Goal: Information Seeking & Learning: Learn about a topic

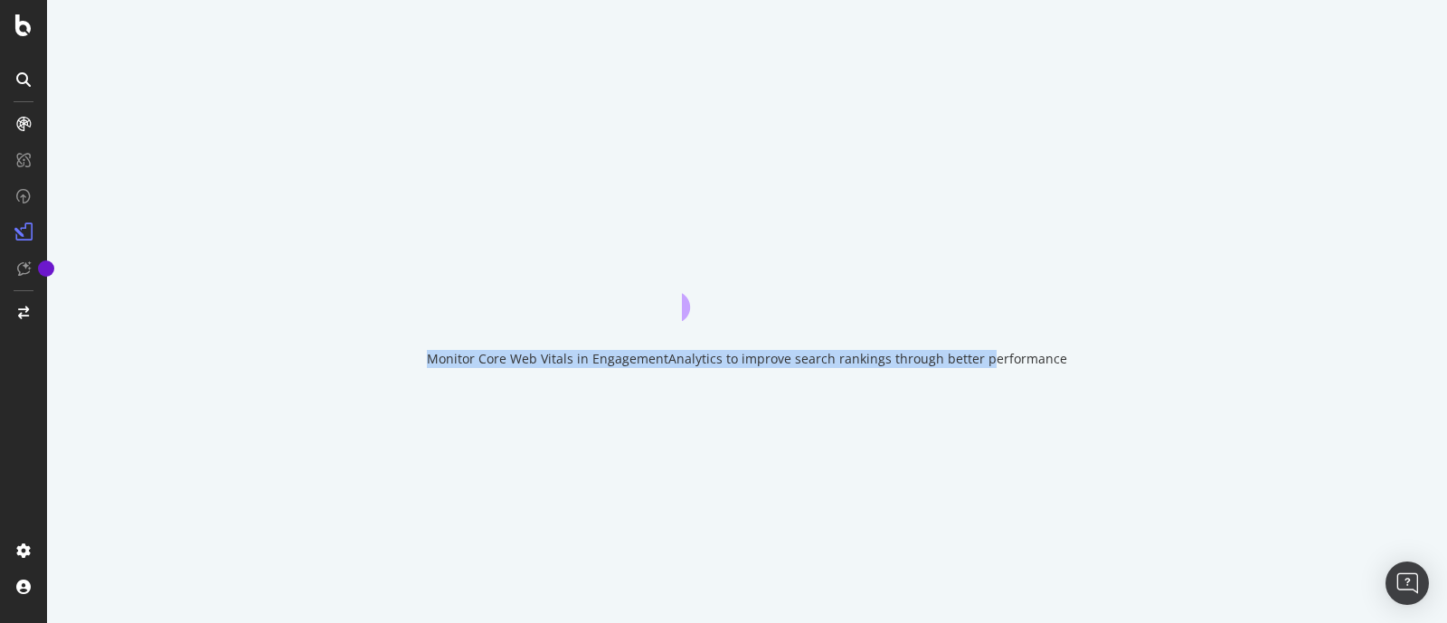
drag, startPoint x: 437, startPoint y: 359, endPoint x: 1143, endPoint y: 371, distance: 705.7
click at [1143, 371] on div "Monitor Core Web Vitals in EngagementAnalytics to improve search rankings throu…" at bounding box center [747, 311] width 1400 height 623
click at [1096, 350] on div "Monitor Core Web Vitals in EngagementAnalytics to improve search rankings throu…" at bounding box center [747, 311] width 1400 height 623
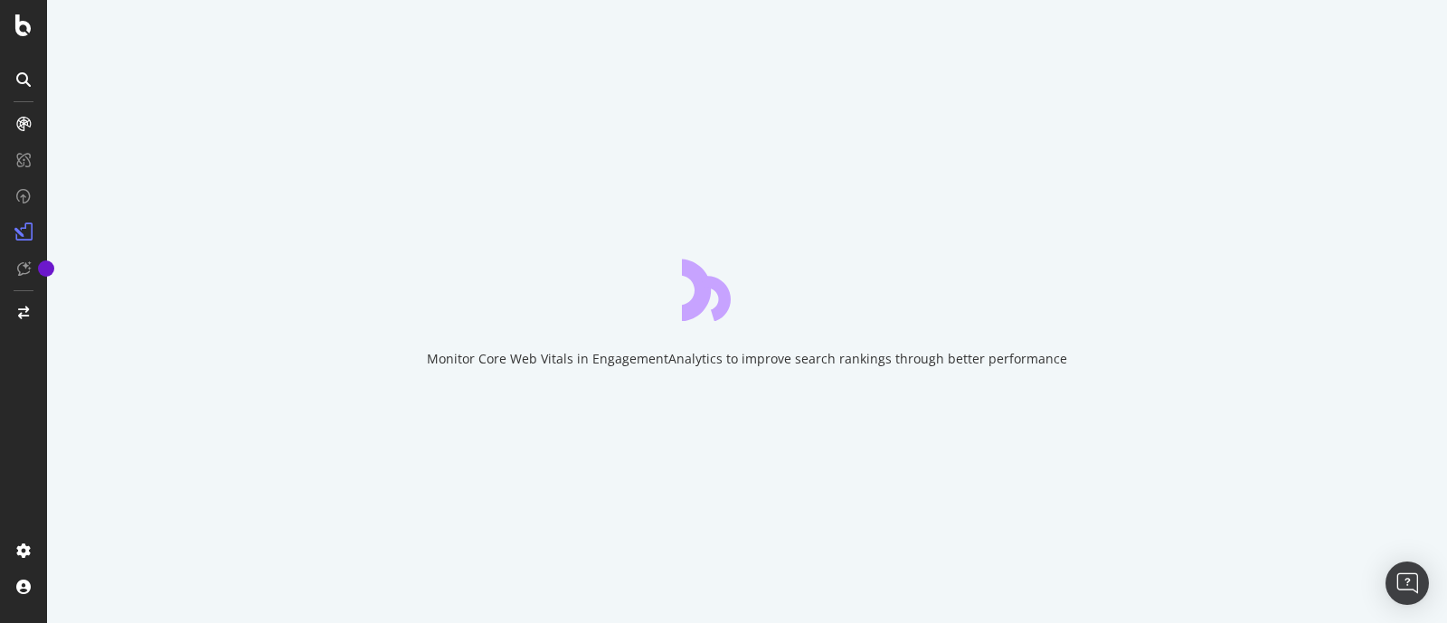
click at [1096, 350] on div "Monitor Core Web Vitals in EngagementAnalytics to improve search rankings throu…" at bounding box center [747, 311] width 1400 height 623
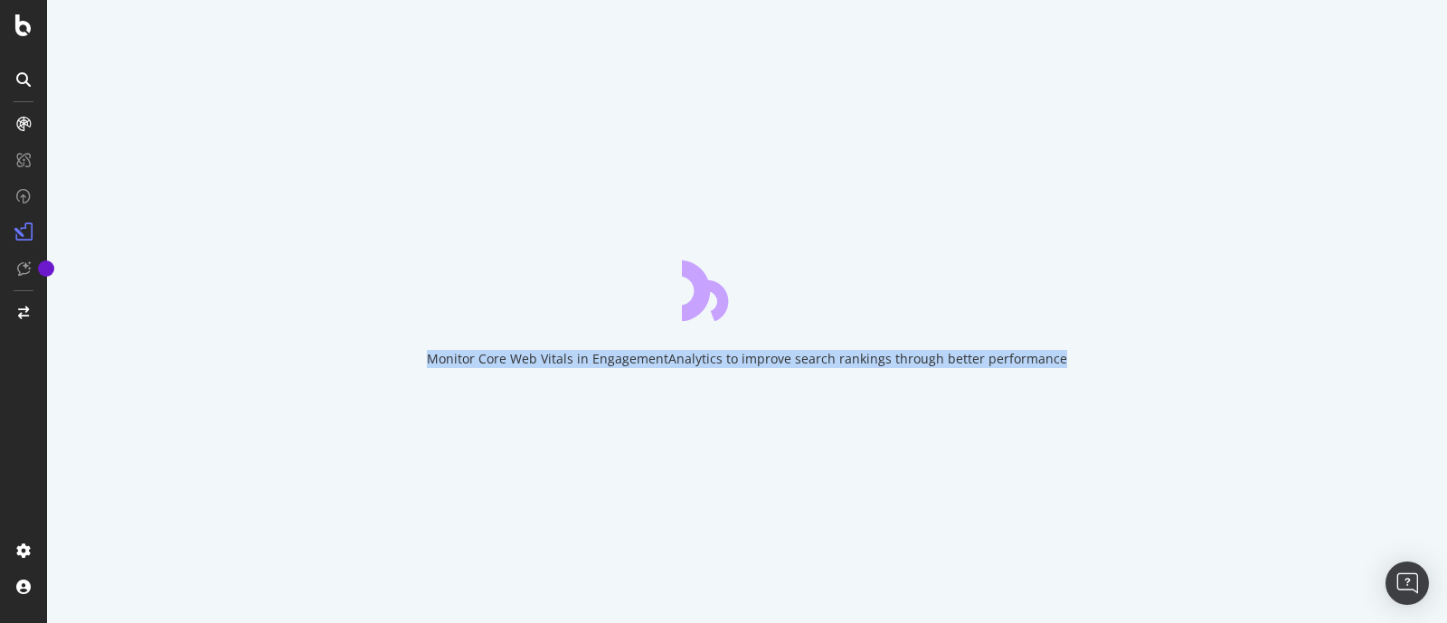
drag, startPoint x: 436, startPoint y: 355, endPoint x: 1113, endPoint y: 365, distance: 676.8
click at [1113, 365] on div "Monitor Core Web Vitals in EngagementAnalytics to improve search rankings throu…" at bounding box center [747, 311] width 1400 height 623
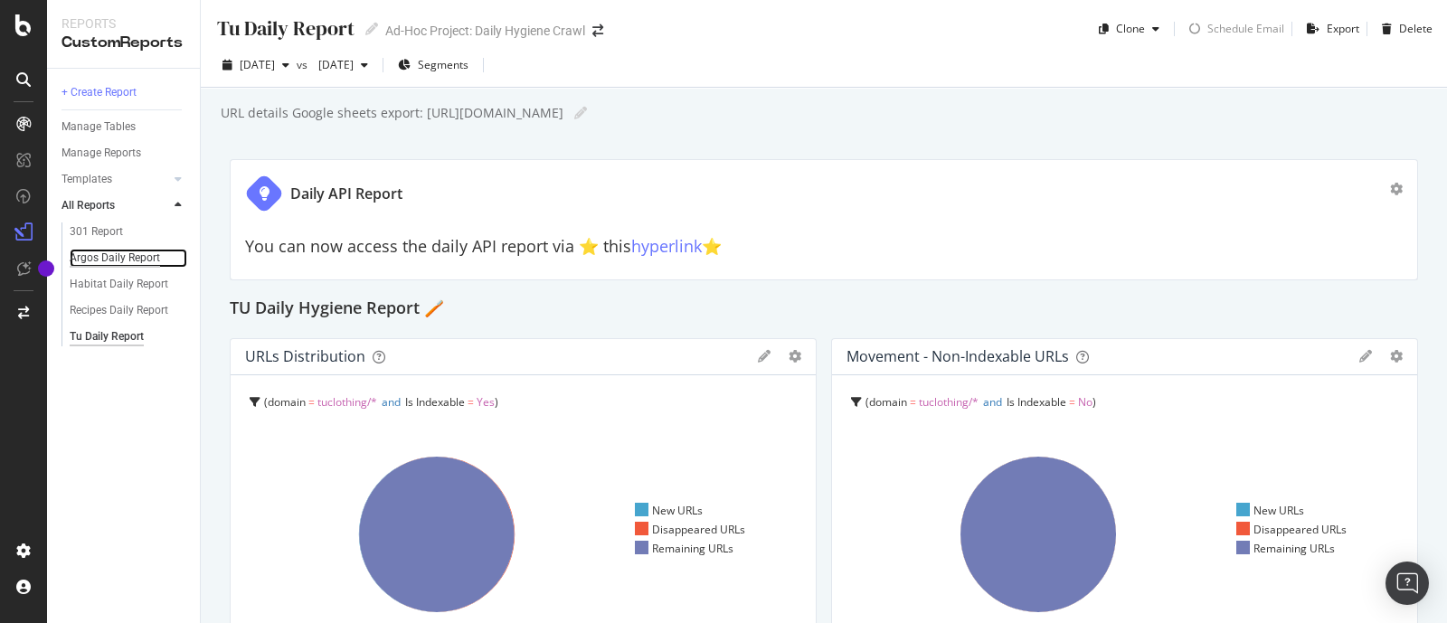
click at [105, 261] on div "Argos Daily Report" at bounding box center [115, 258] width 90 height 19
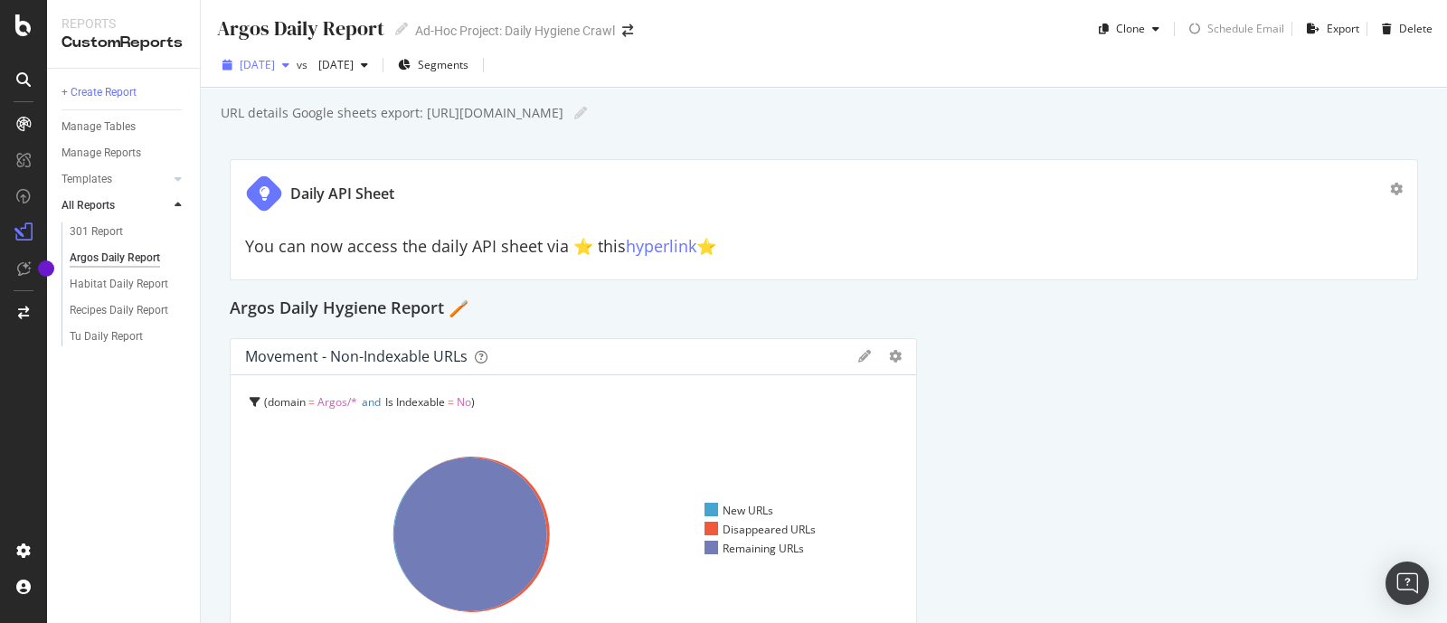
click at [297, 67] on div "button" at bounding box center [286, 65] width 22 height 11
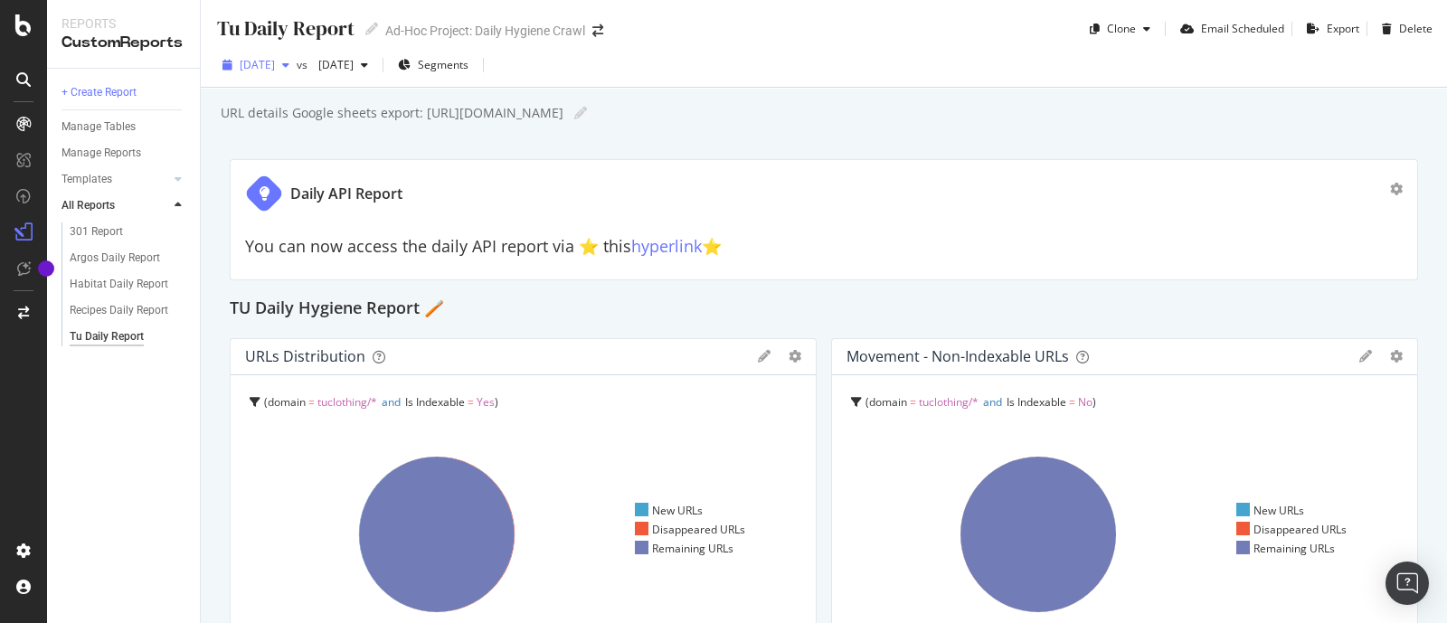
click at [275, 68] on span "[DATE]" at bounding box center [257, 64] width 35 height 15
click at [785, 119] on div "URL details Google sheets export: [URL][DOMAIN_NAME] URL details Google sheets …" at bounding box center [833, 113] width 1229 height 27
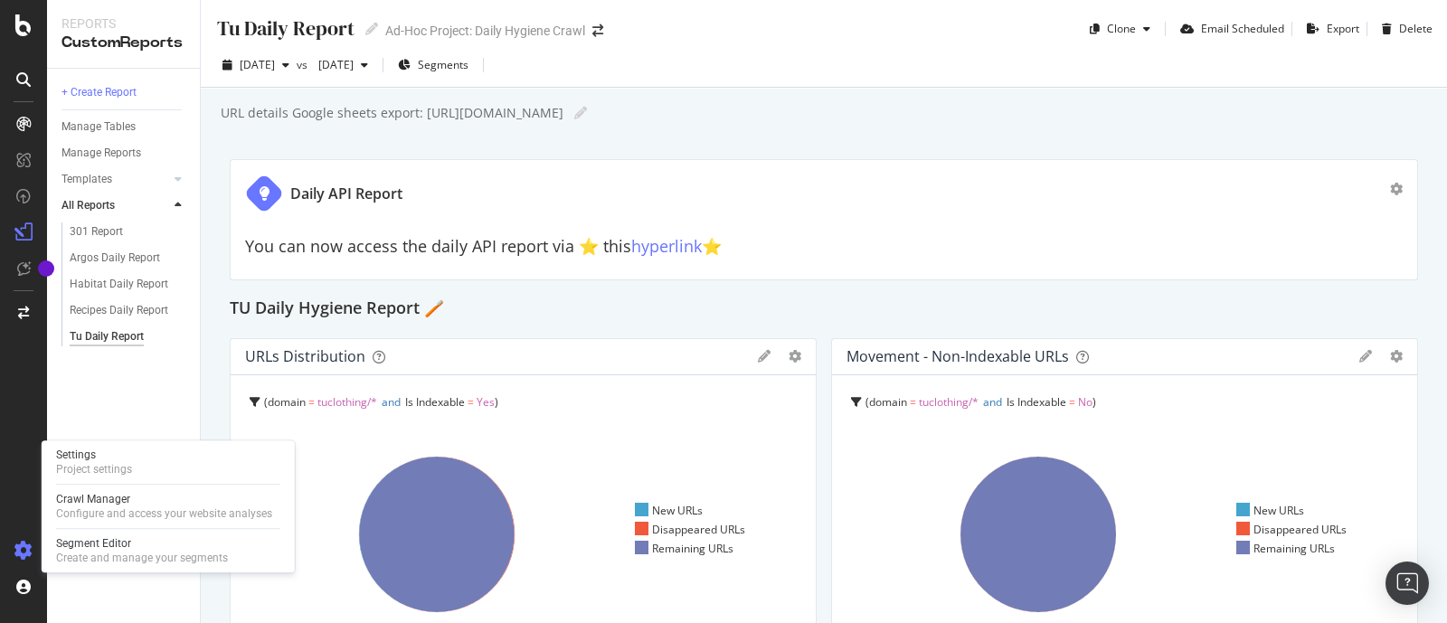
click at [19, 537] on div at bounding box center [23, 550] width 43 height 29
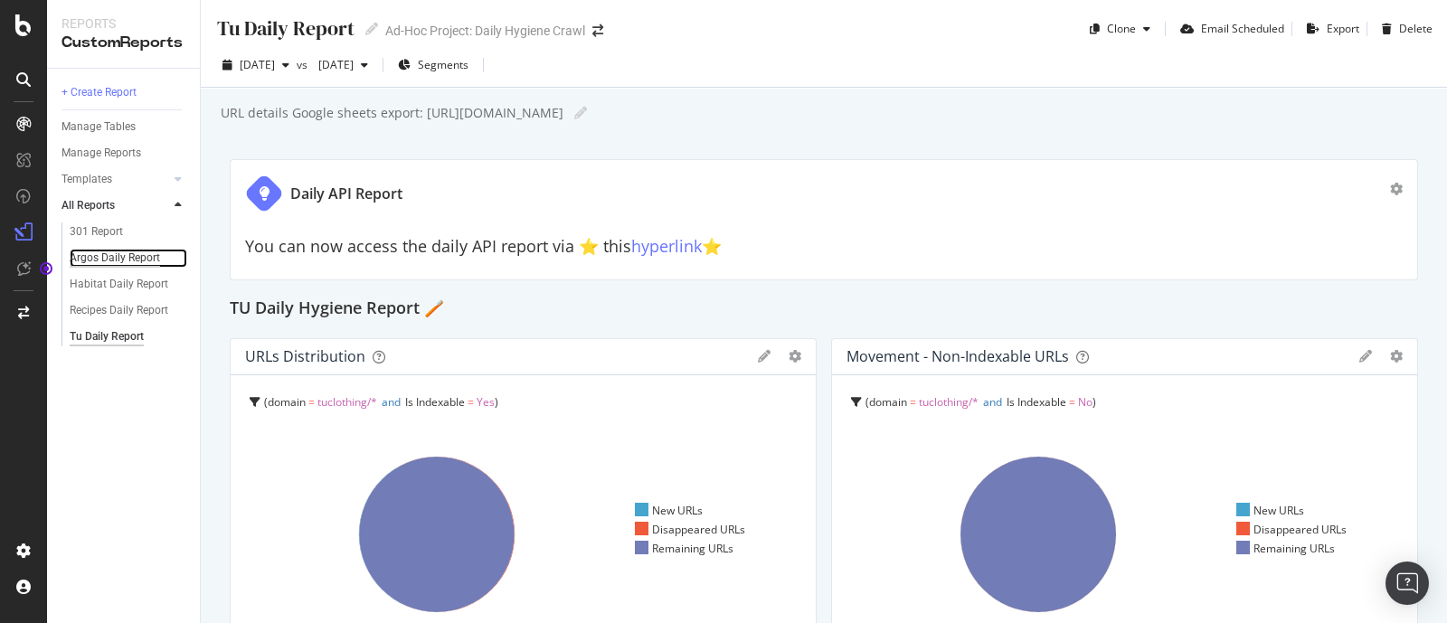
click at [118, 258] on div "Argos Daily Report" at bounding box center [115, 258] width 90 height 19
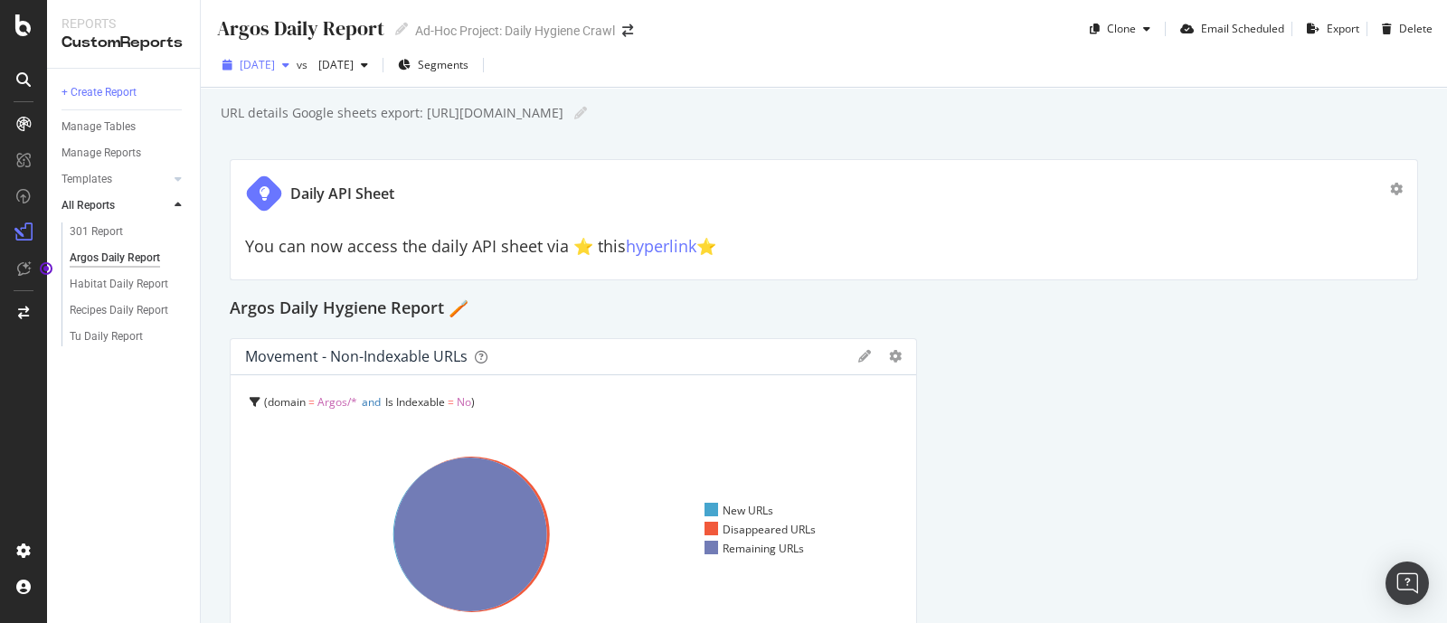
click at [275, 57] on span "[DATE]" at bounding box center [257, 64] width 35 height 15
click at [275, 70] on span "[DATE]" at bounding box center [257, 64] width 35 height 15
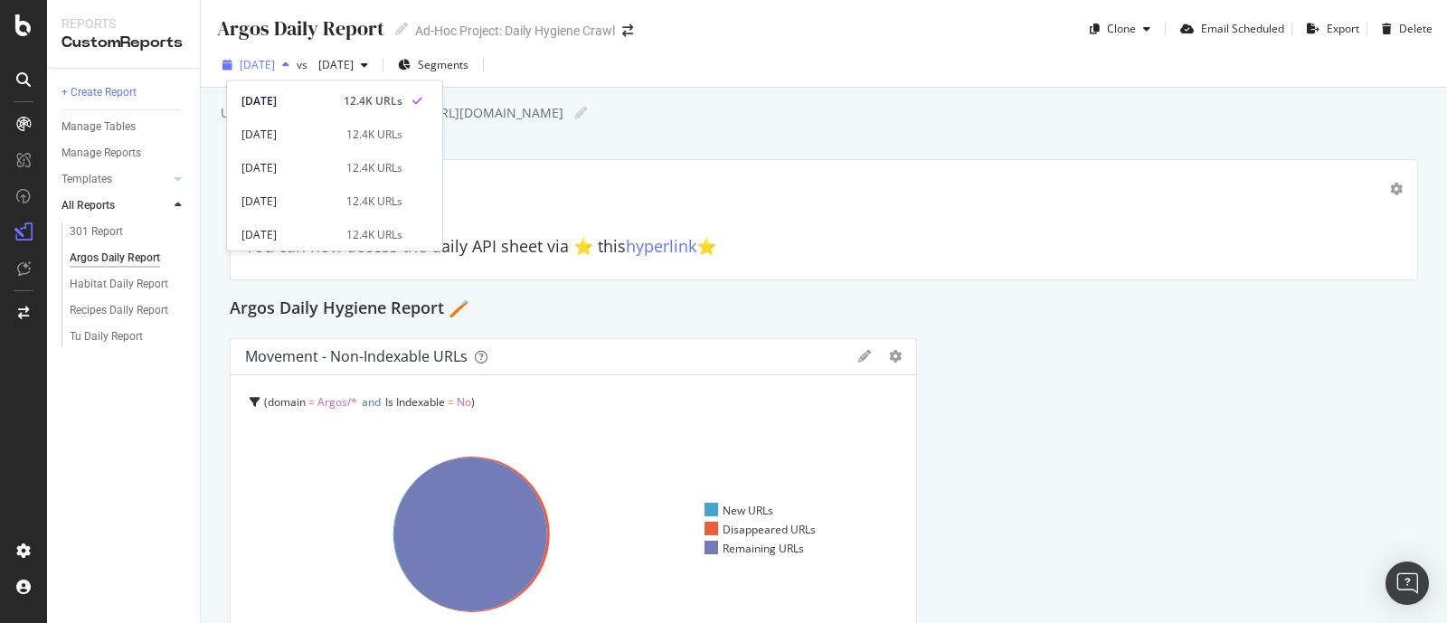
click at [275, 70] on span "[DATE]" at bounding box center [257, 64] width 35 height 15
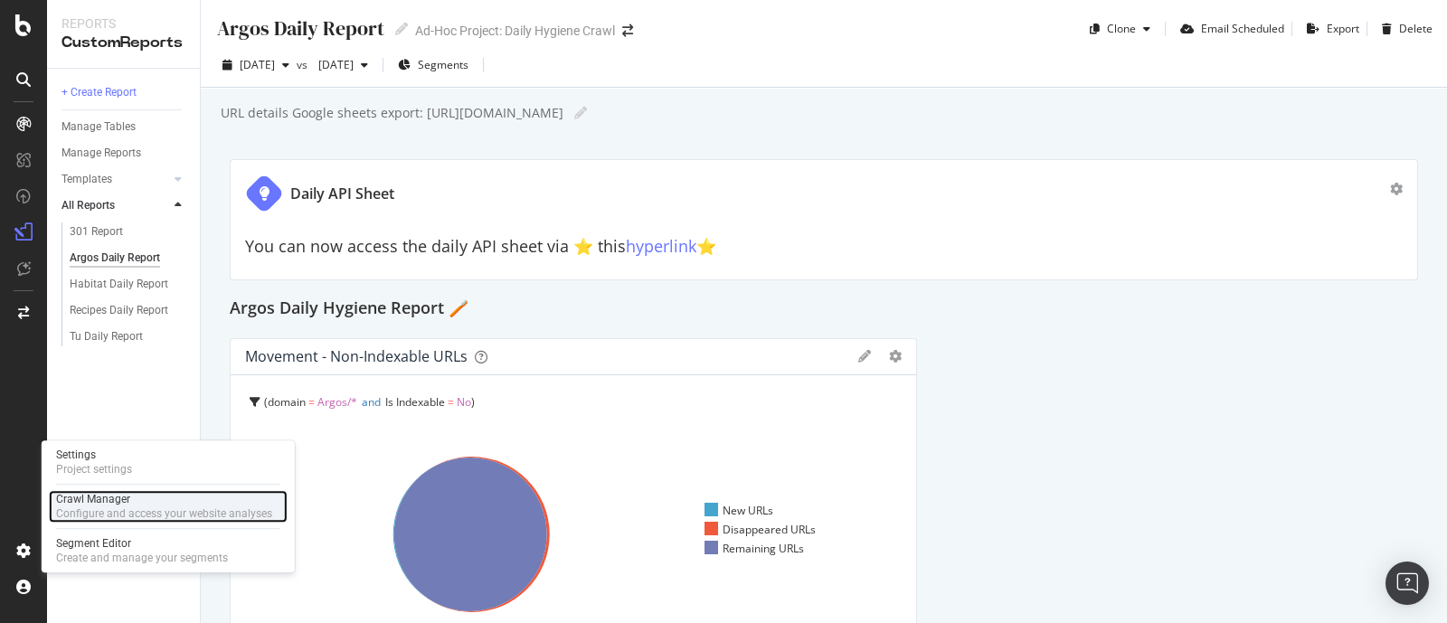
click at [95, 499] on div "Crawl Manager" at bounding box center [164, 499] width 216 height 14
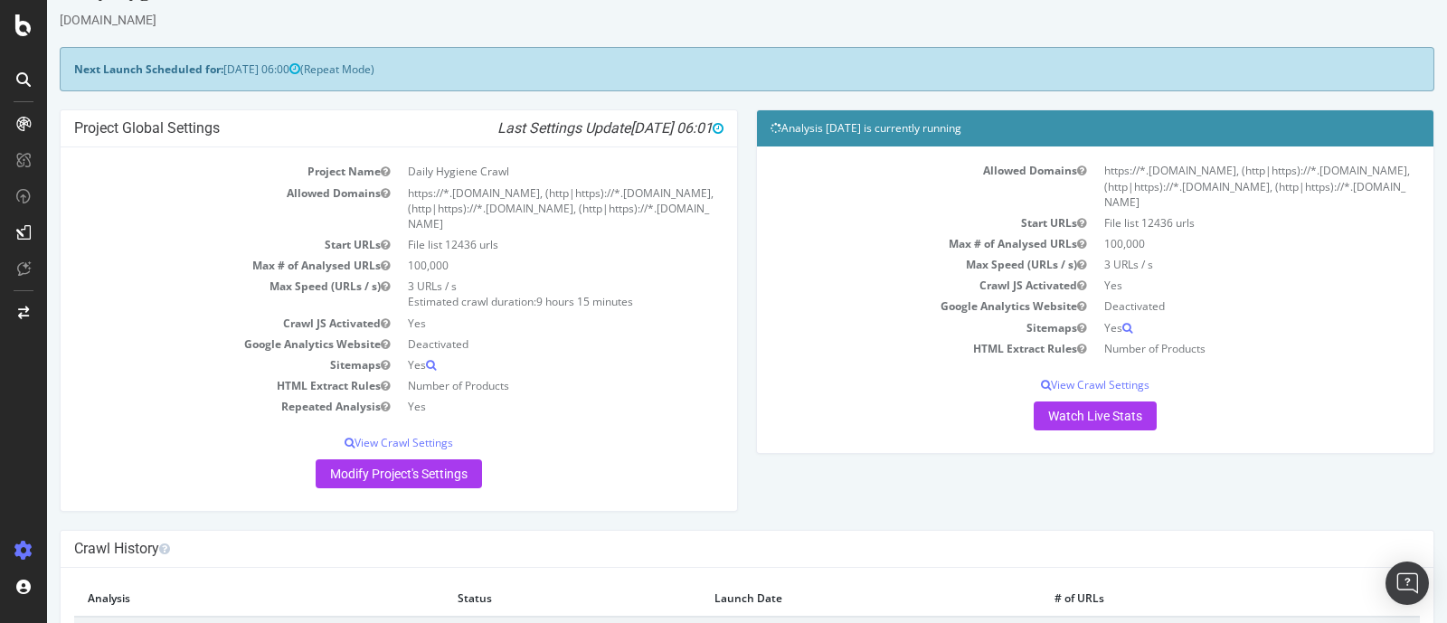
scroll to position [41, 0]
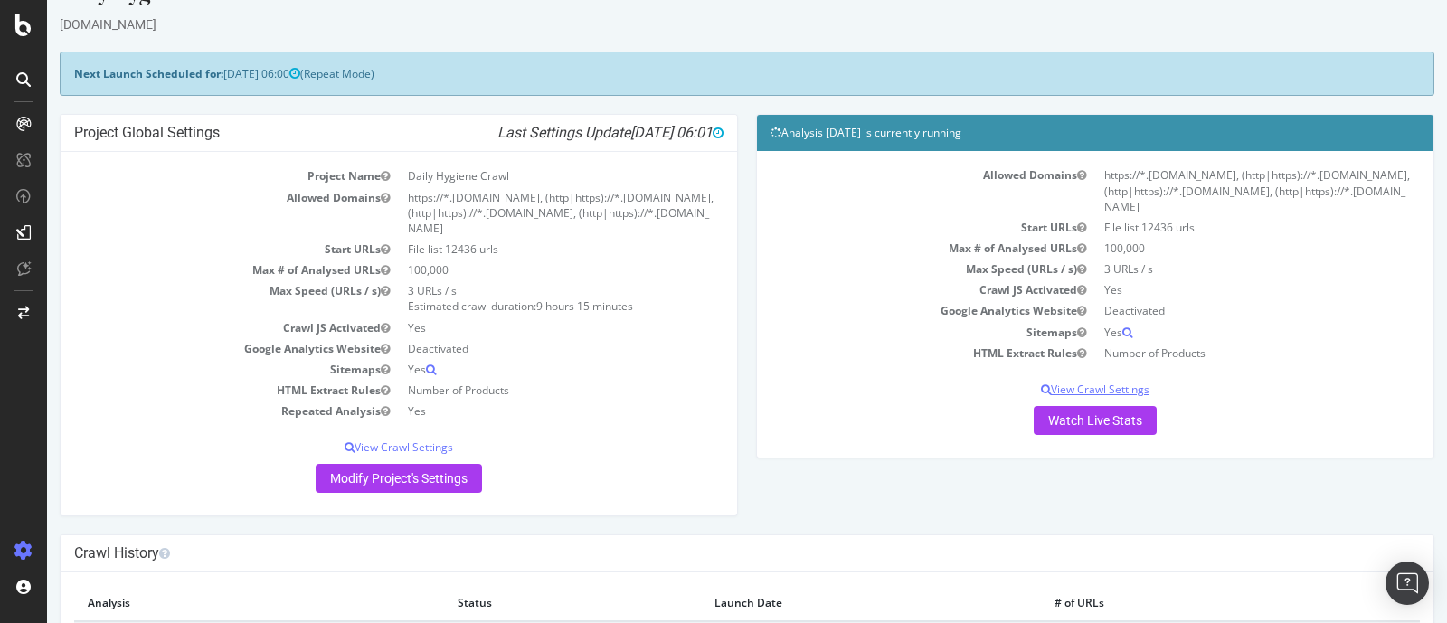
drag, startPoint x: 956, startPoint y: 173, endPoint x: 1289, endPoint y: 391, distance: 398.0
click at [1289, 391] on div "Allowed Domains https://*.sainsburys.co.uk, (http|https)://*.habitat.co.uk, (ht…" at bounding box center [1096, 300] width 650 height 270
click at [1289, 391] on p "View Crawl Settings" at bounding box center [1096, 389] width 650 height 15
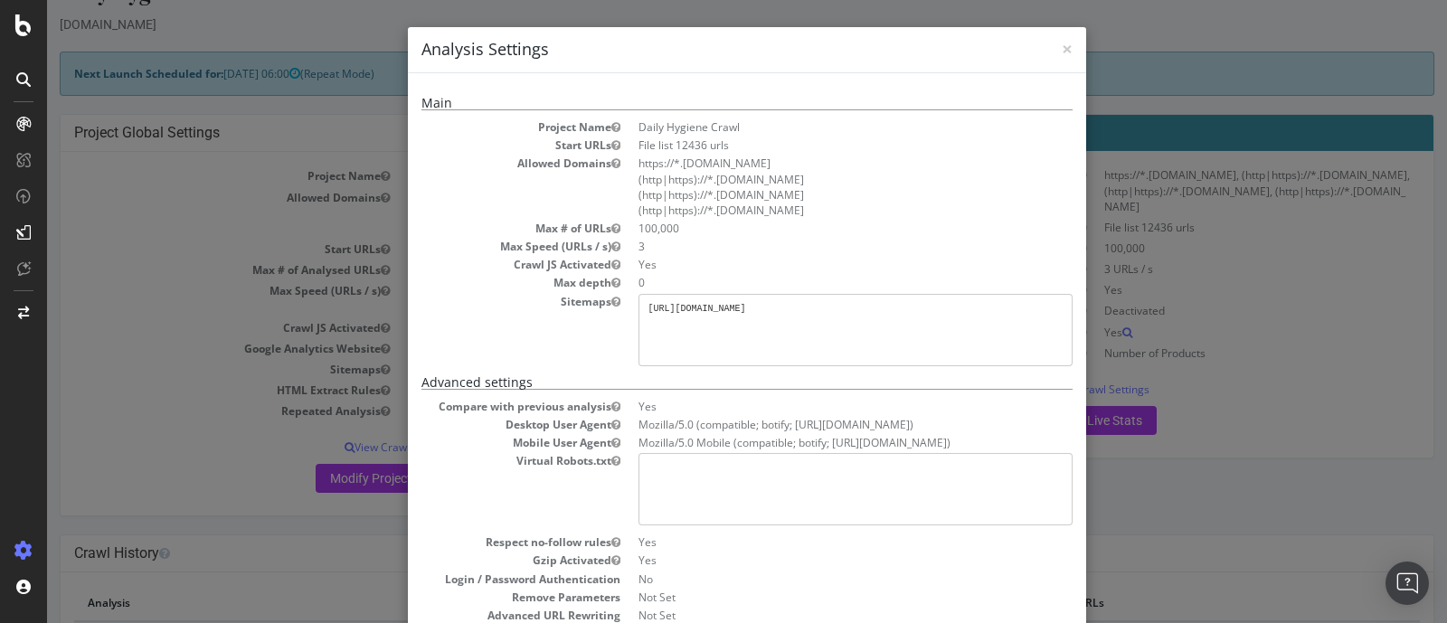
click at [1194, 147] on div "× Close Analysis Settings Main Project Name Daily Hygiene Crawl Start URLs File…" at bounding box center [747, 311] width 1400 height 623
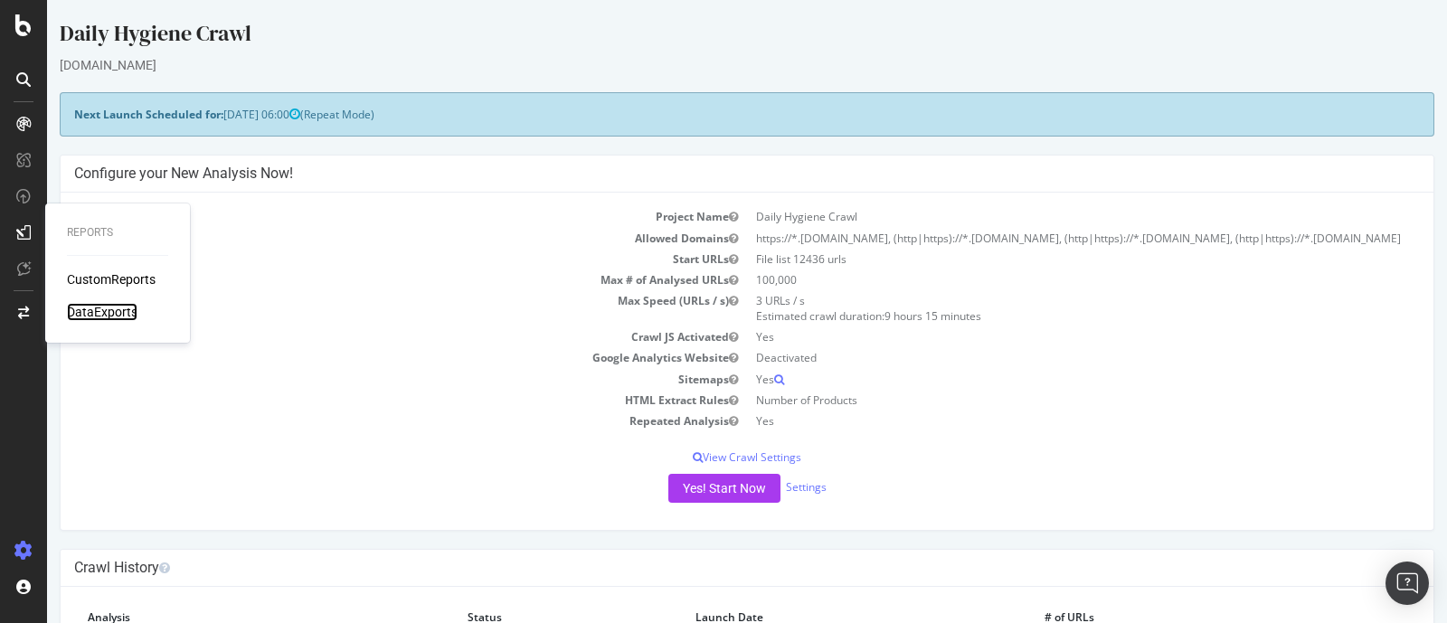
click at [107, 313] on div "DataExports" at bounding box center [102, 312] width 71 height 18
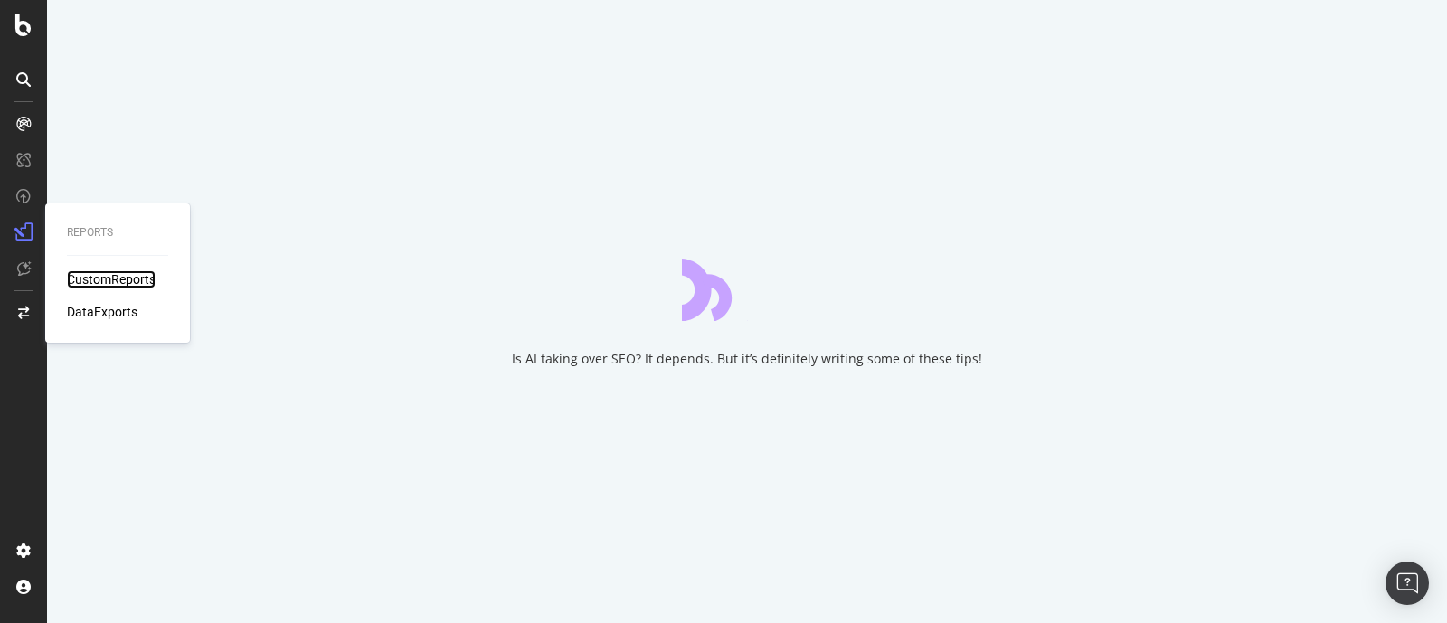
click at [104, 282] on div "CustomReports" at bounding box center [111, 279] width 89 height 18
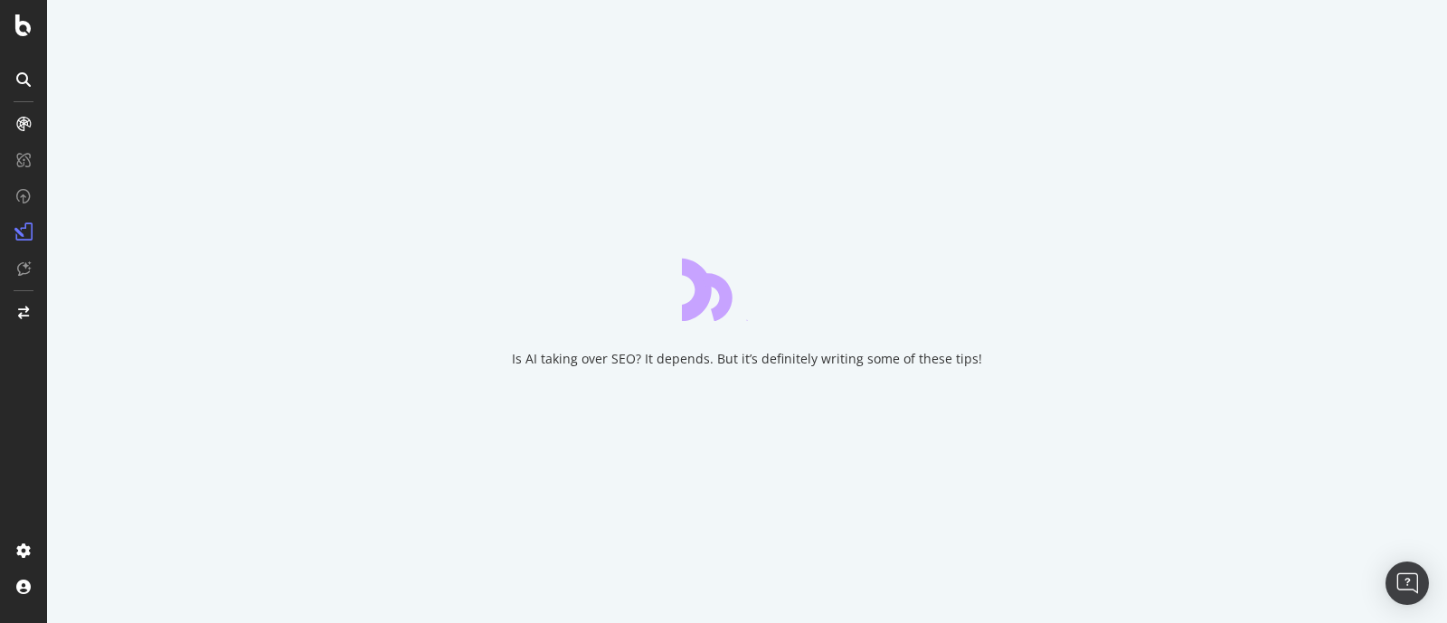
drag, startPoint x: 516, startPoint y: 362, endPoint x: 1022, endPoint y: 379, distance: 506.9
click at [1022, 379] on div "Is AI taking over SEO? It depends. But it’s definitely writing some of these ti…" at bounding box center [747, 311] width 1400 height 623
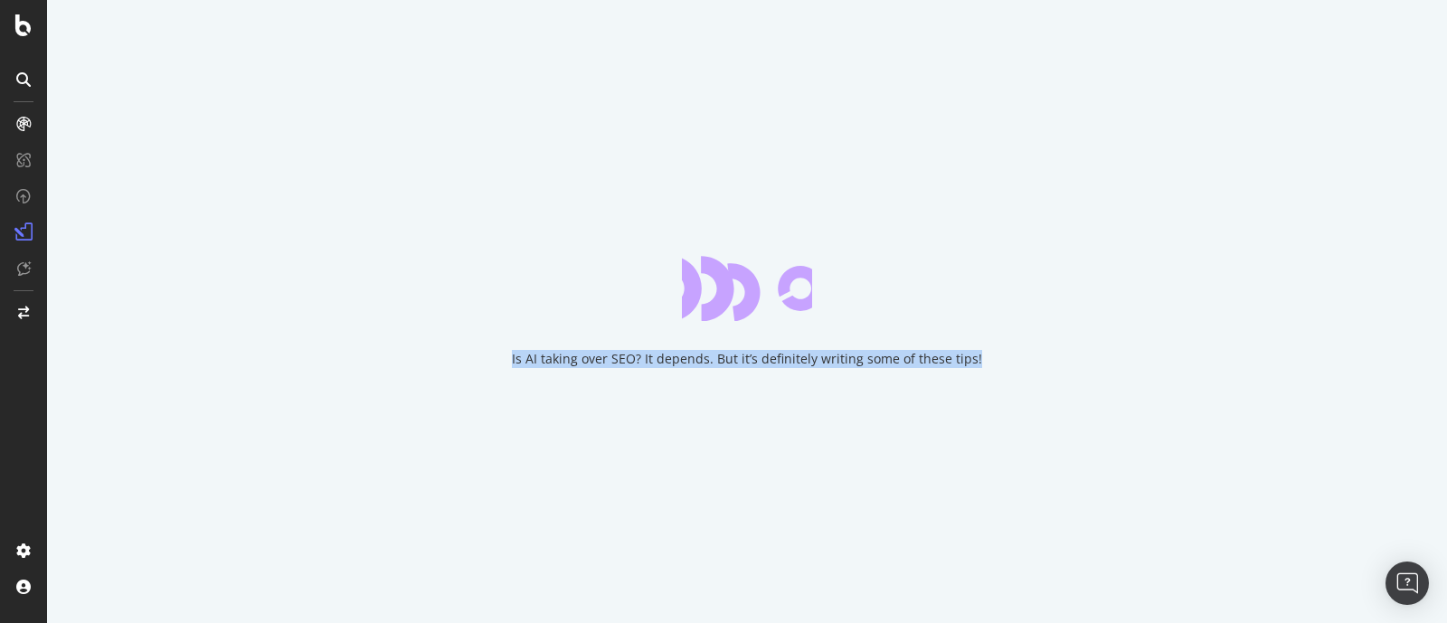
click at [1022, 379] on div "Is AI taking over SEO? It depends. But it’s definitely writing some of these ti…" at bounding box center [747, 311] width 1400 height 623
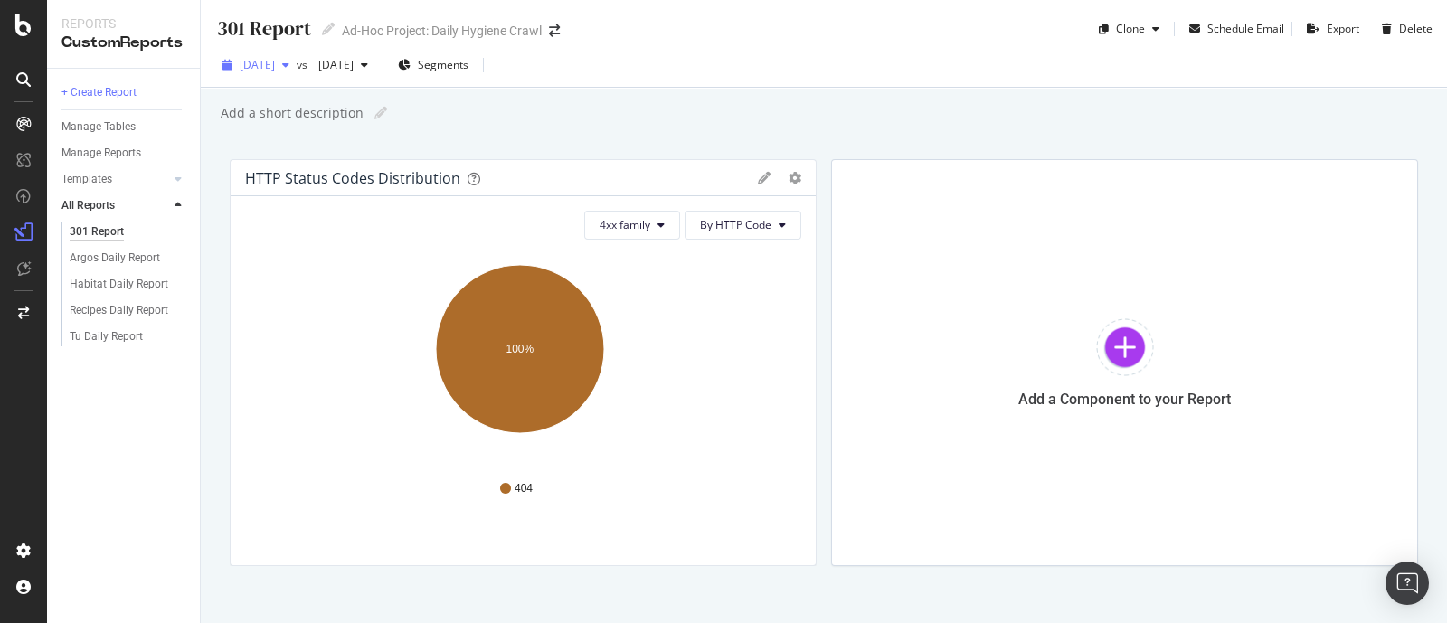
click at [275, 60] on span "[DATE]" at bounding box center [257, 64] width 35 height 15
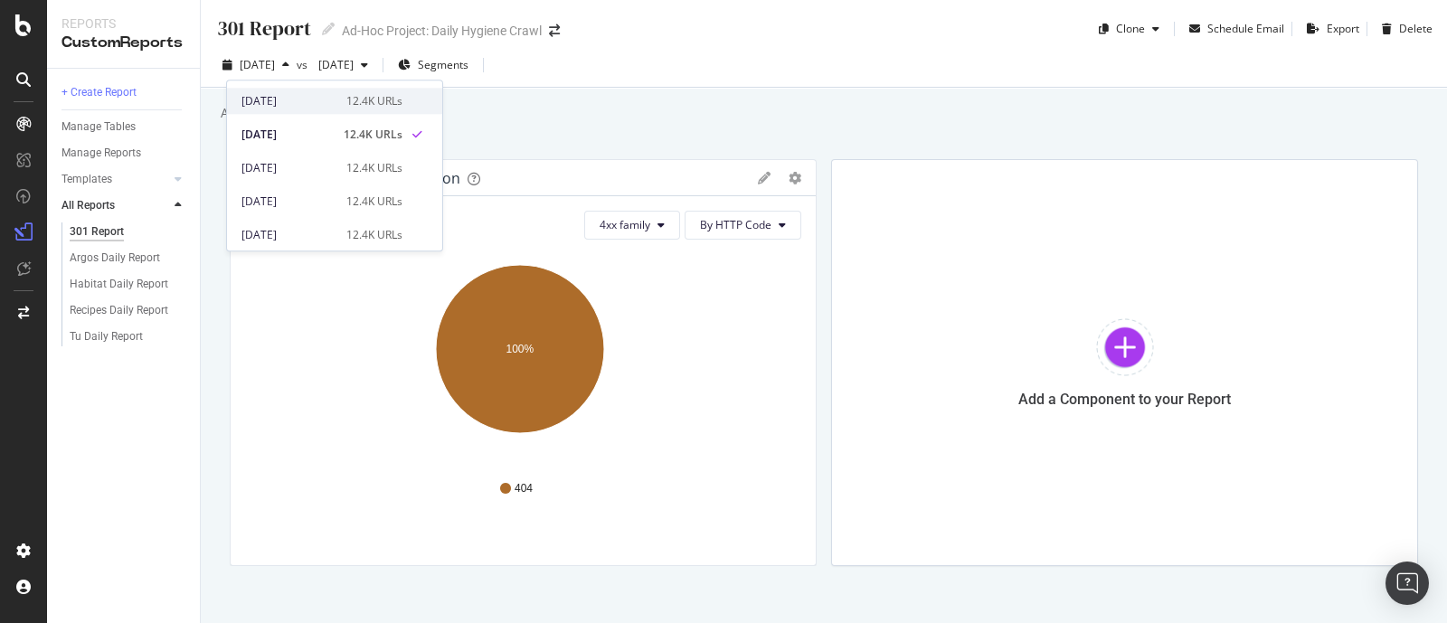
click at [297, 107] on div "2025 Sep. 12th" at bounding box center [289, 101] width 94 height 16
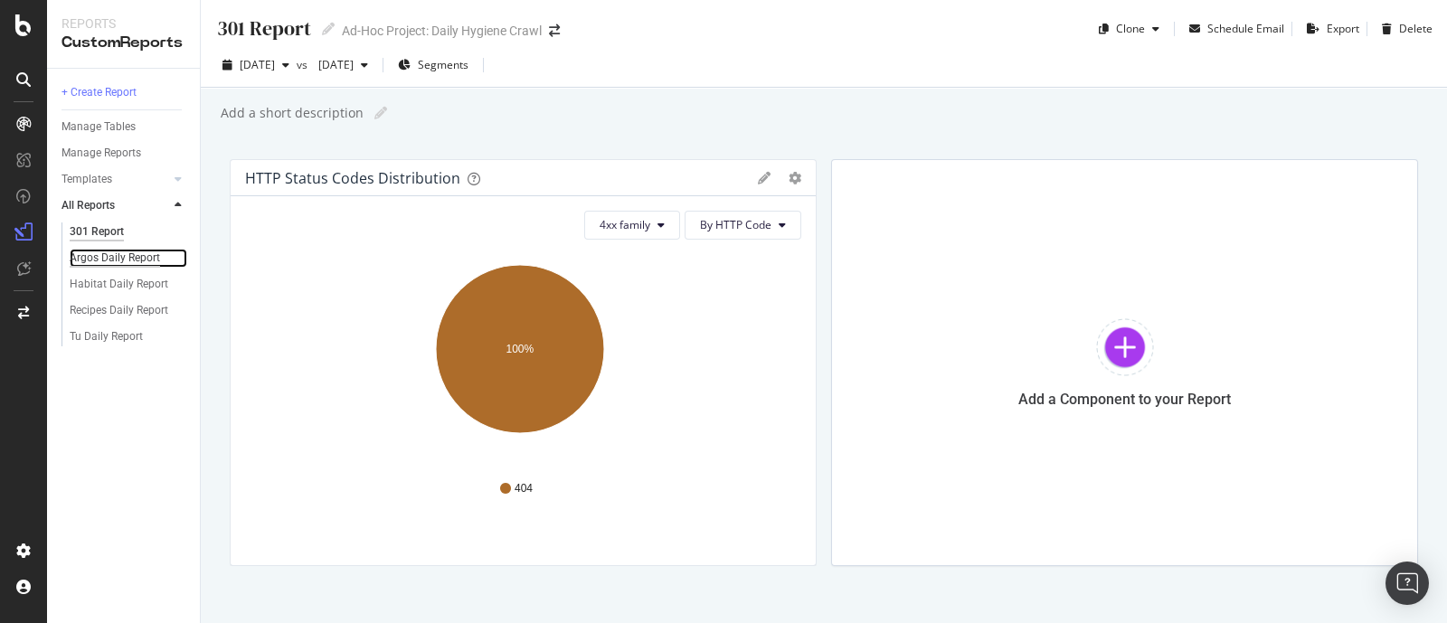
click at [90, 252] on div "Argos Daily Report" at bounding box center [115, 258] width 90 height 19
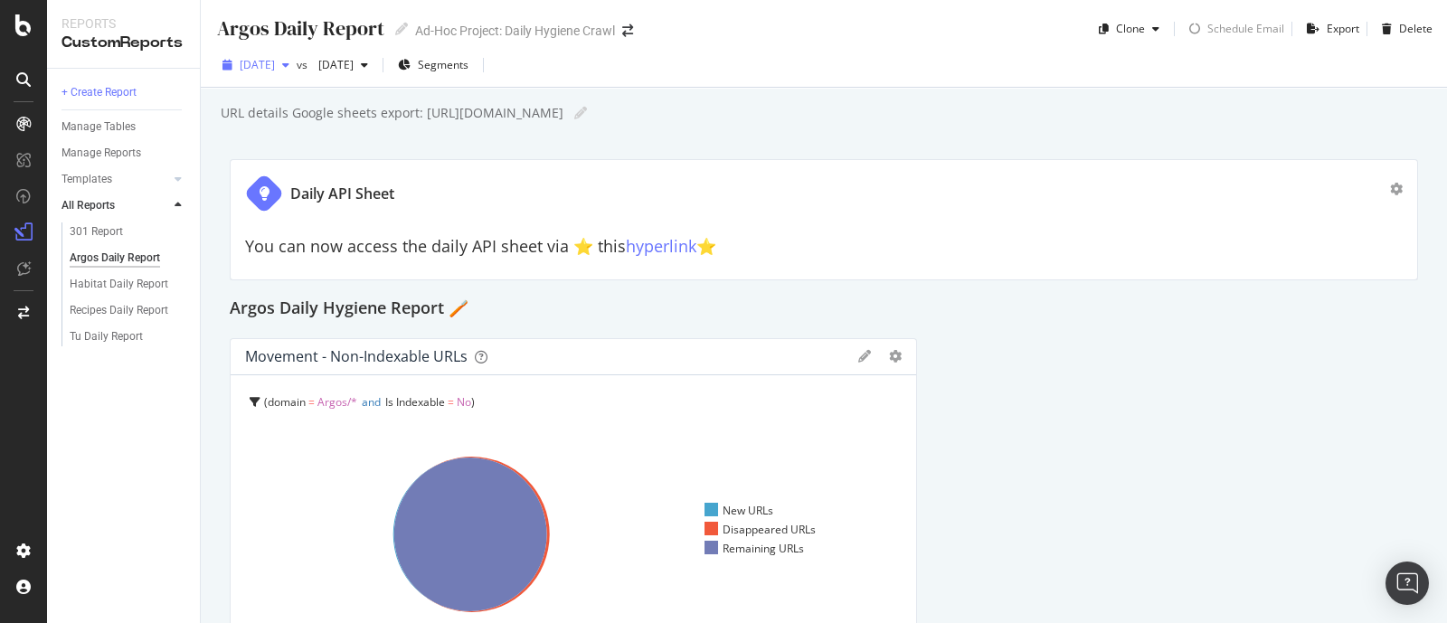
click at [297, 73] on div "[DATE]" at bounding box center [255, 65] width 81 height 27
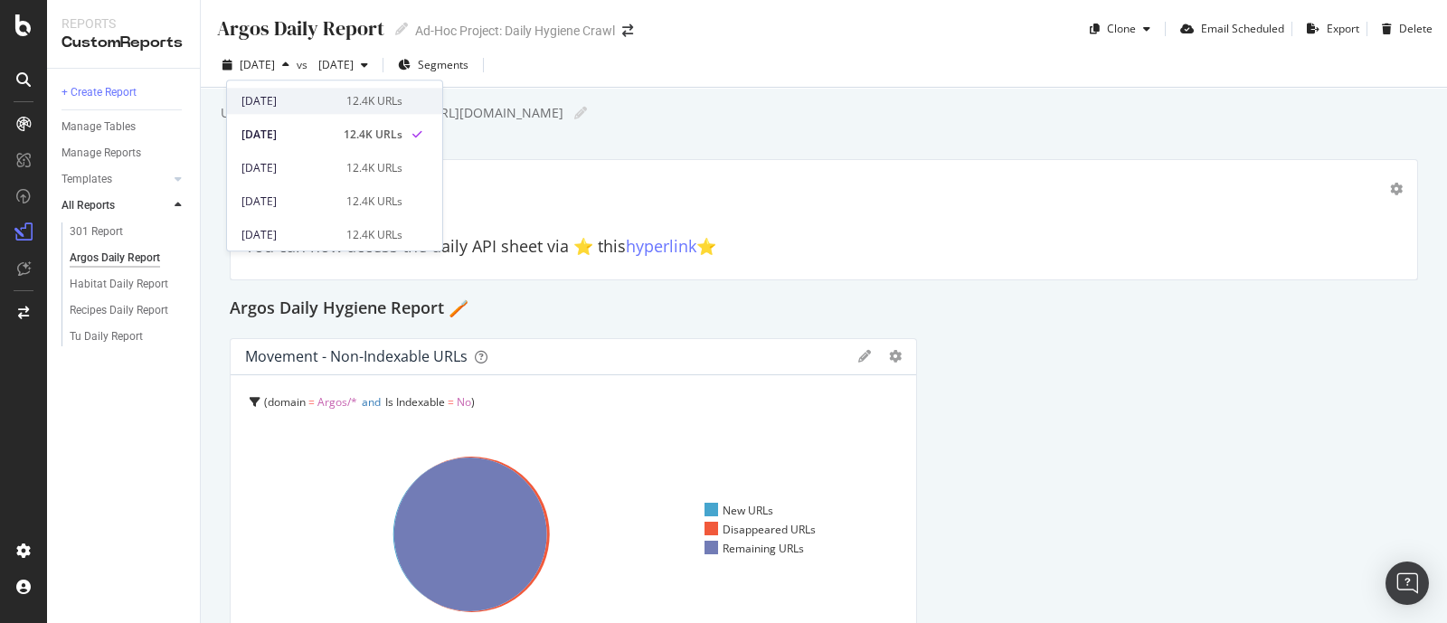
click at [308, 93] on div "2025 Sep. 12th" at bounding box center [289, 101] width 94 height 16
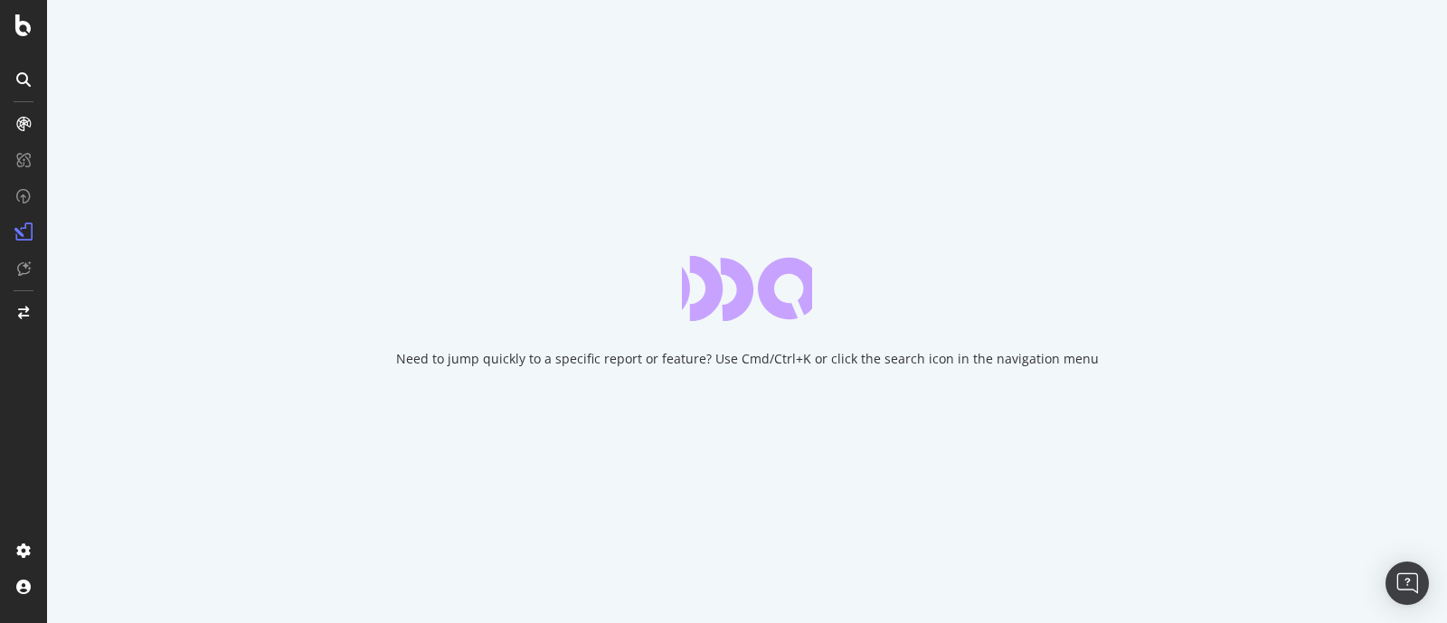
click at [308, 92] on div "Need to jump quickly to a specific report or feature? Use Cmd/Ctrl+K or click t…" at bounding box center [747, 311] width 1400 height 623
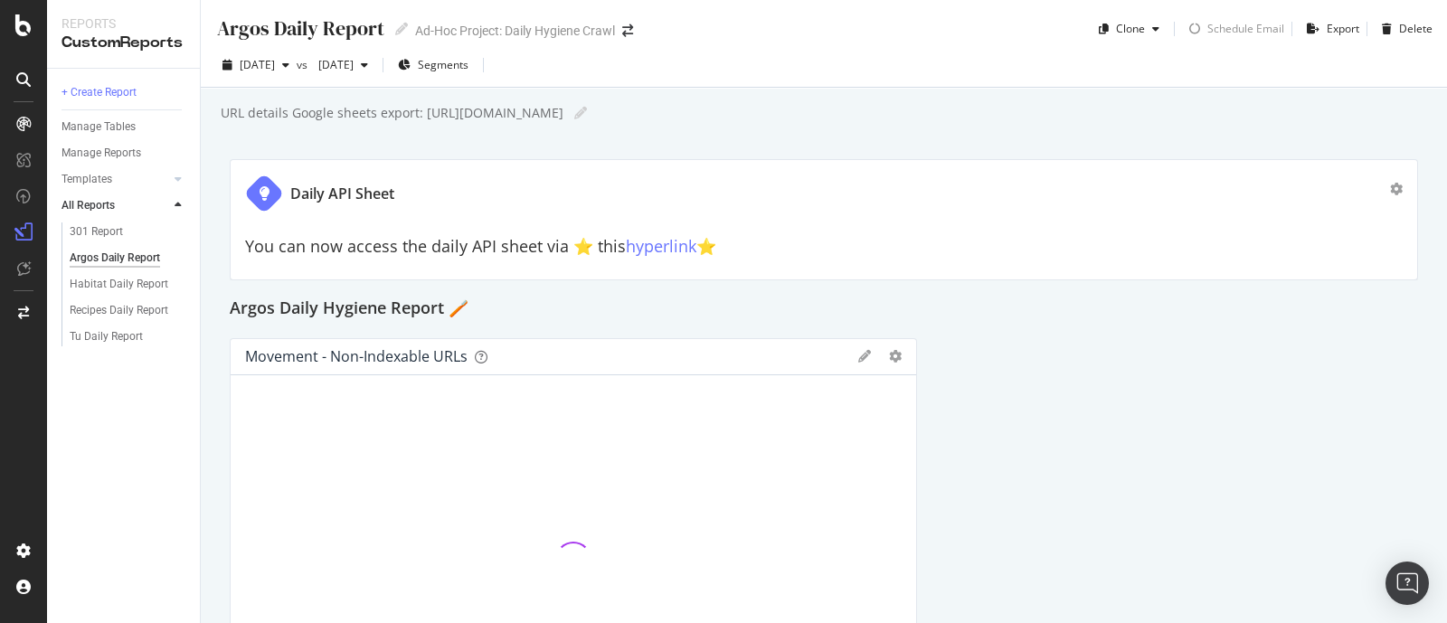
click at [295, 97] on div "Argos Daily Report Argos Daily Report Ad-Hoc Project: Daily Hygiene Crawl Clone…" at bounding box center [824, 311] width 1247 height 623
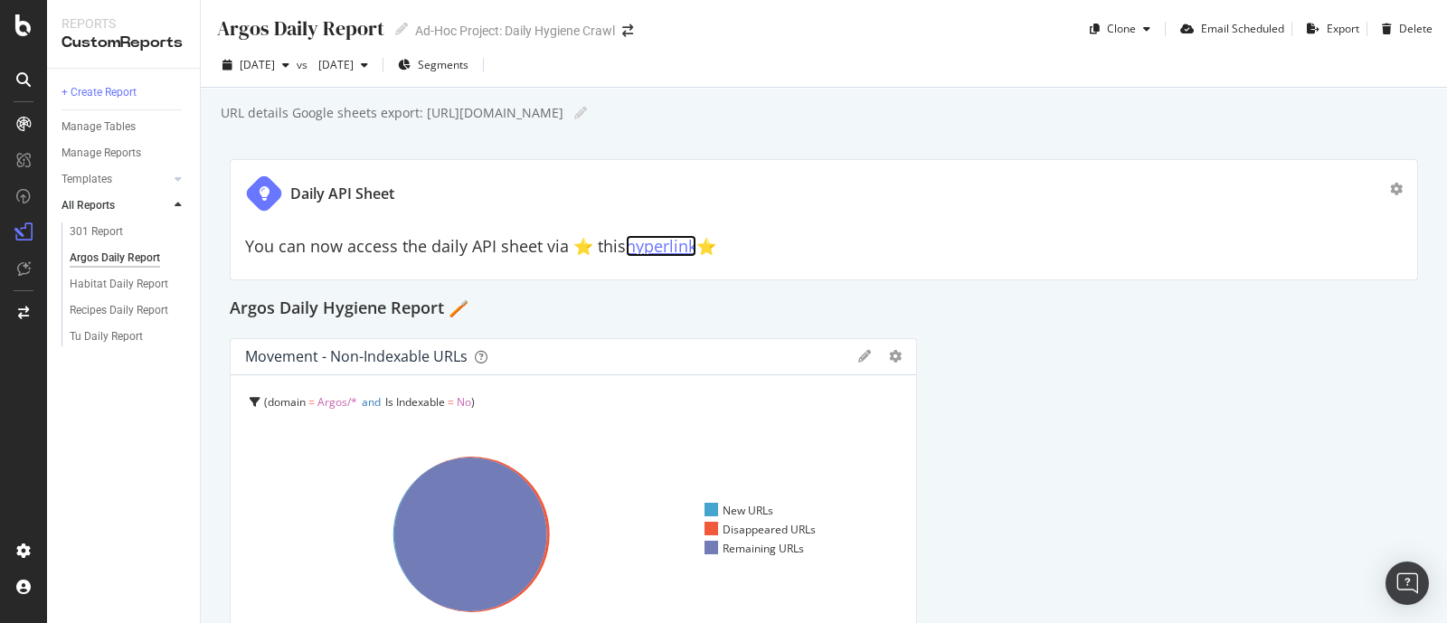
click at [650, 251] on link "hyperlink" at bounding box center [661, 246] width 71 height 22
click at [104, 283] on div "Habitat Daily Report" at bounding box center [119, 284] width 99 height 19
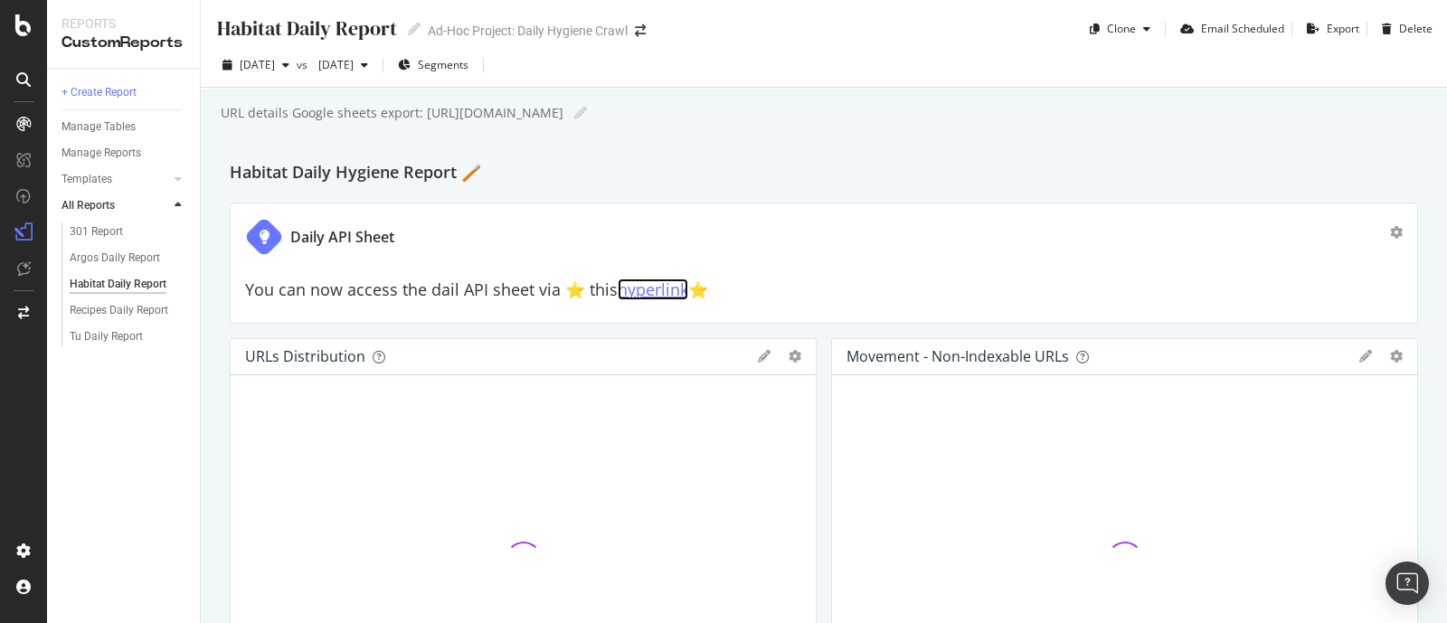
click at [635, 288] on link "hyperlink" at bounding box center [653, 290] width 71 height 22
click at [118, 333] on div "Tu Daily Report" at bounding box center [106, 336] width 73 height 19
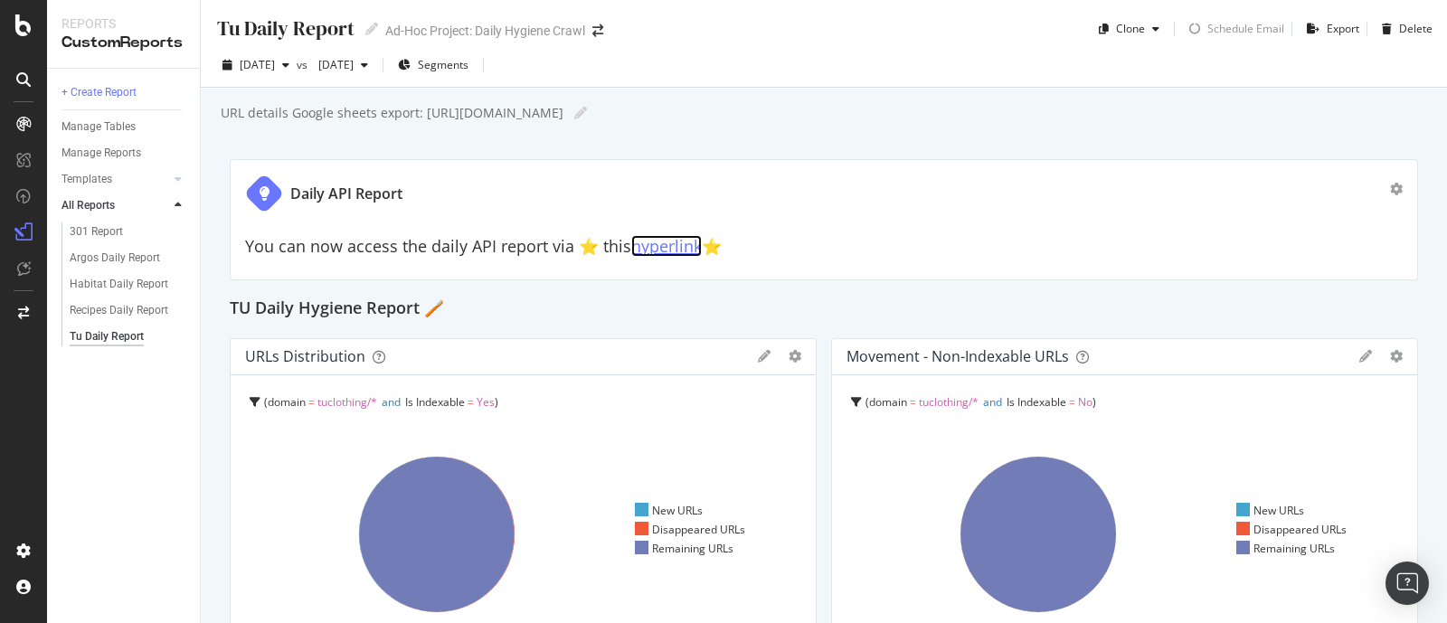
click at [672, 250] on link "hyperlink" at bounding box center [666, 246] width 71 height 22
